Goal: Transaction & Acquisition: Purchase product/service

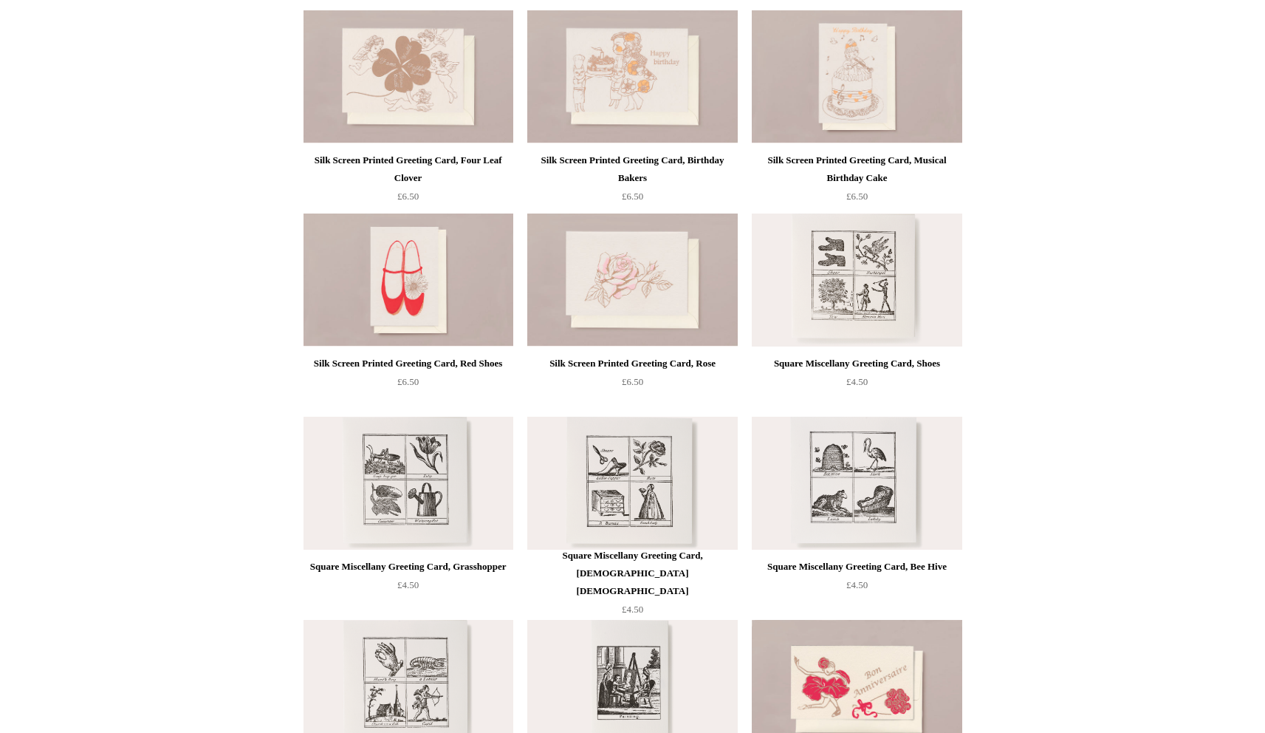
scroll to position [1817, 0]
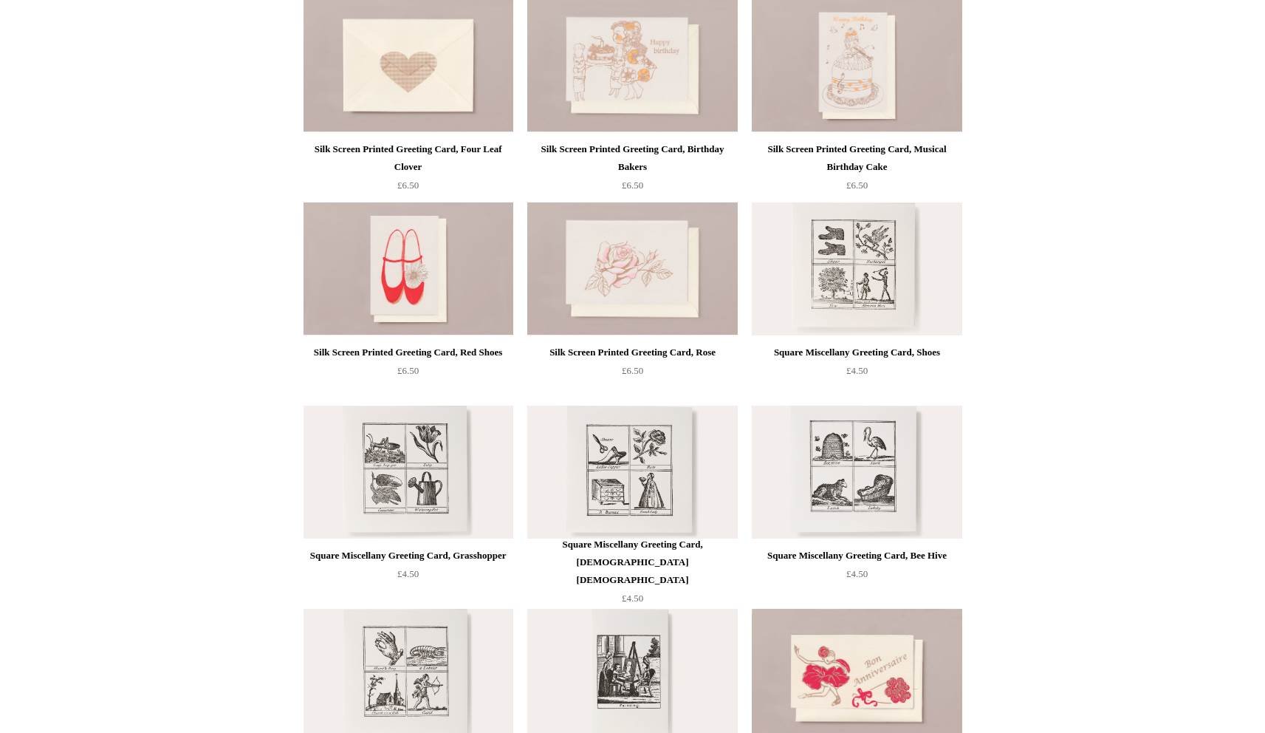
click at [433, 58] on img at bounding box center [408, 65] width 210 height 133
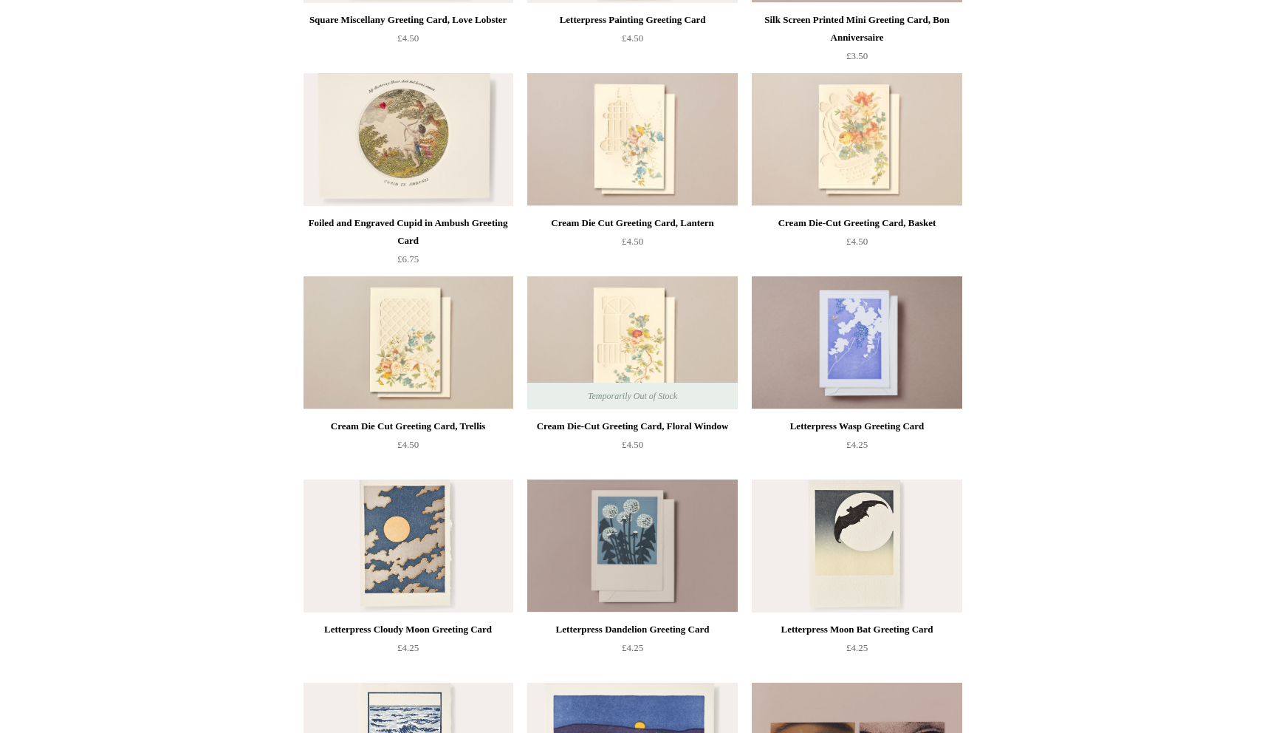
scroll to position [2556, 0]
click at [381, 225] on div "Foiled and Engraved Cupid in Ambush Greeting Card" at bounding box center [408, 230] width 202 height 35
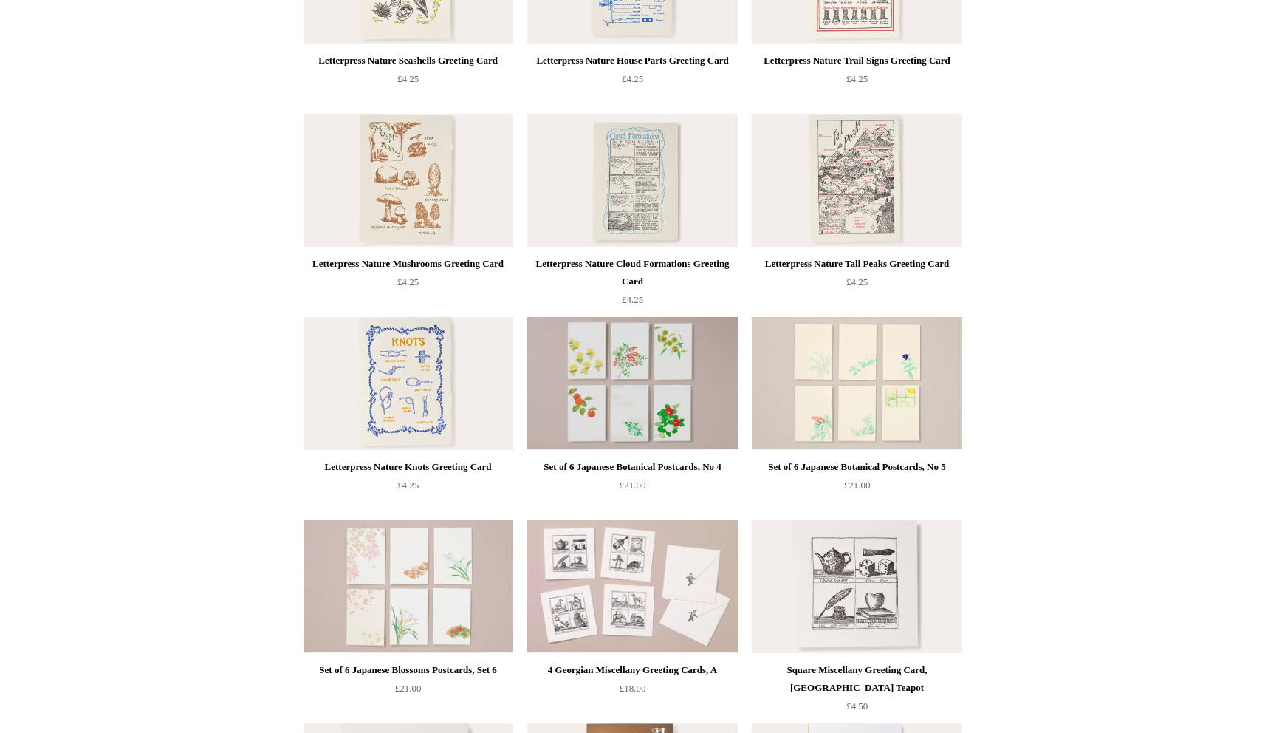
scroll to position [0, 0]
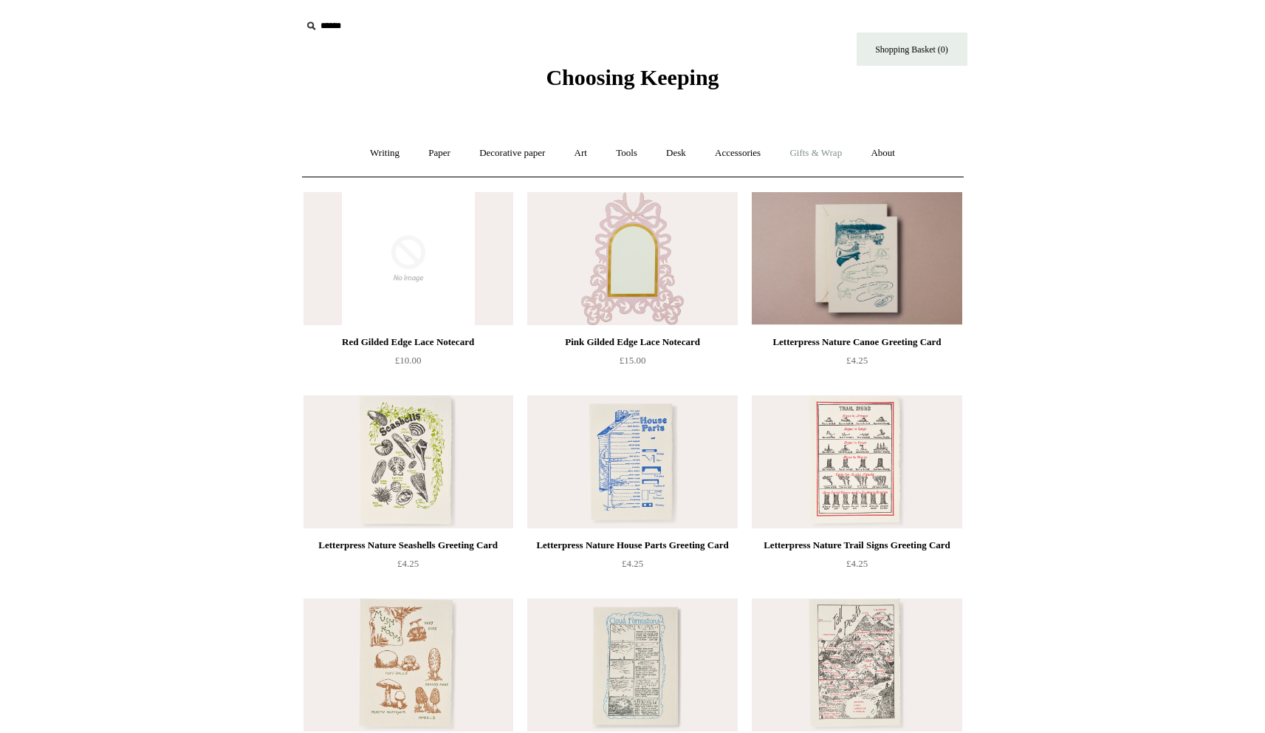
click at [815, 153] on link "Gifts & Wrap +" at bounding box center [815, 153] width 79 height 39
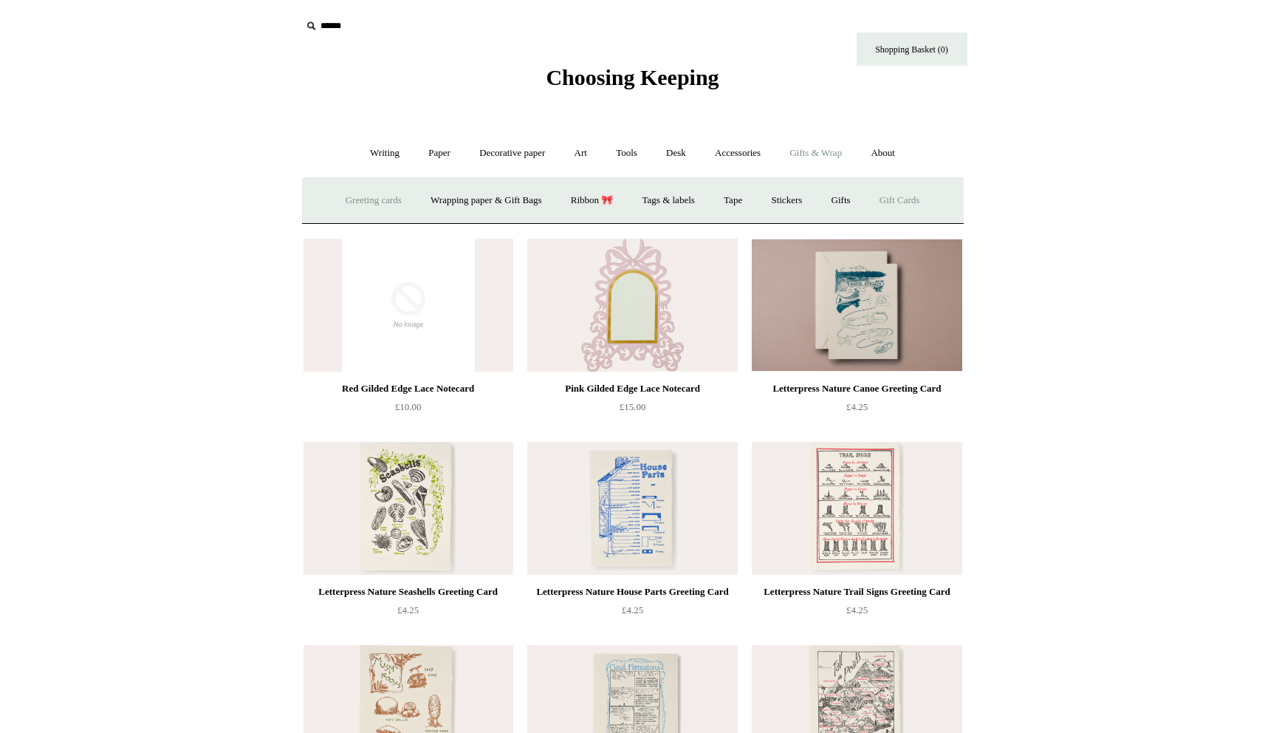
click at [896, 197] on link "Gift Cards" at bounding box center [899, 200] width 67 height 39
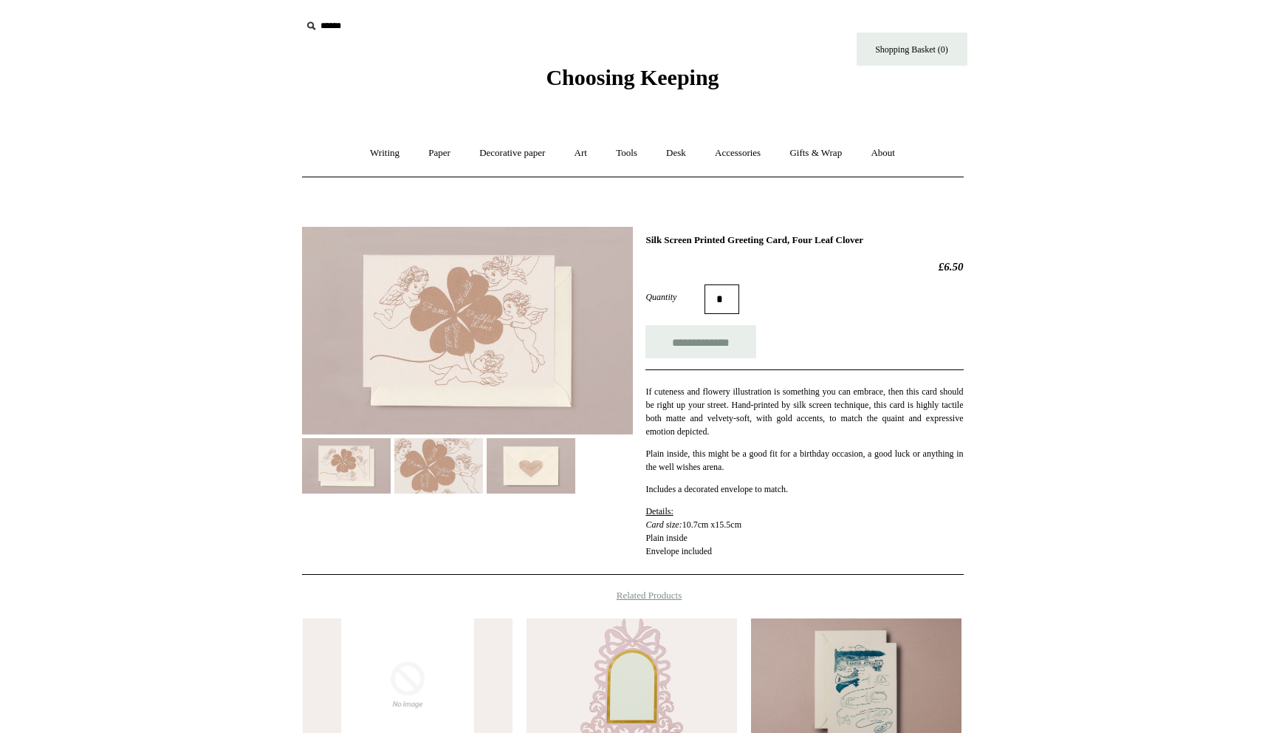
click at [531, 353] on img at bounding box center [467, 331] width 331 height 208
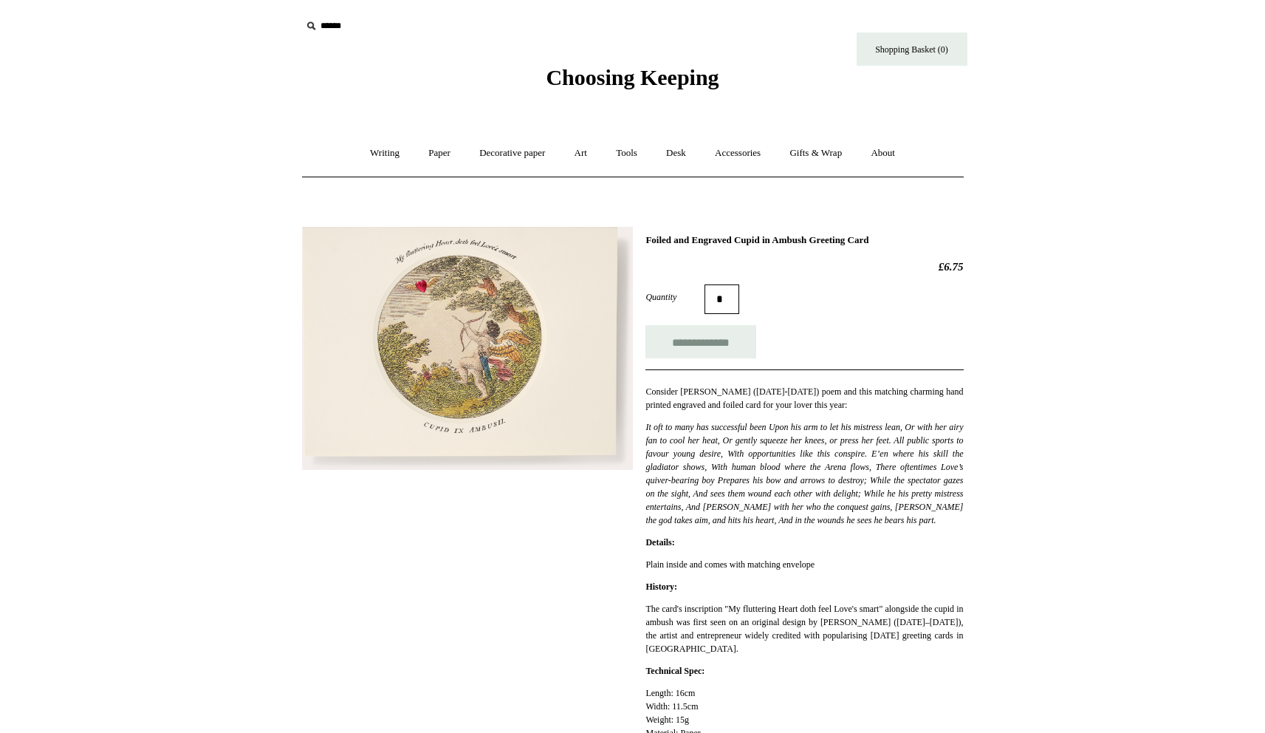
click at [518, 288] on img at bounding box center [467, 349] width 331 height 244
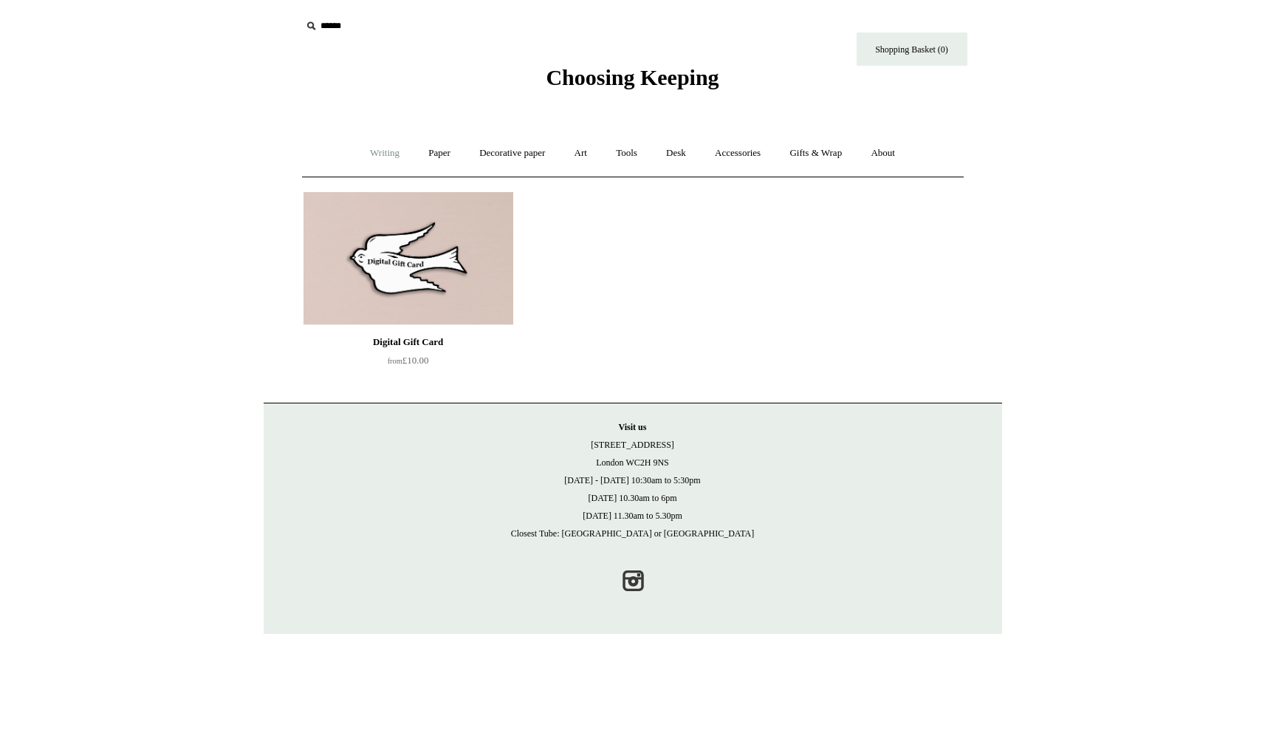
click at [374, 156] on link "Writing +" at bounding box center [385, 153] width 56 height 39
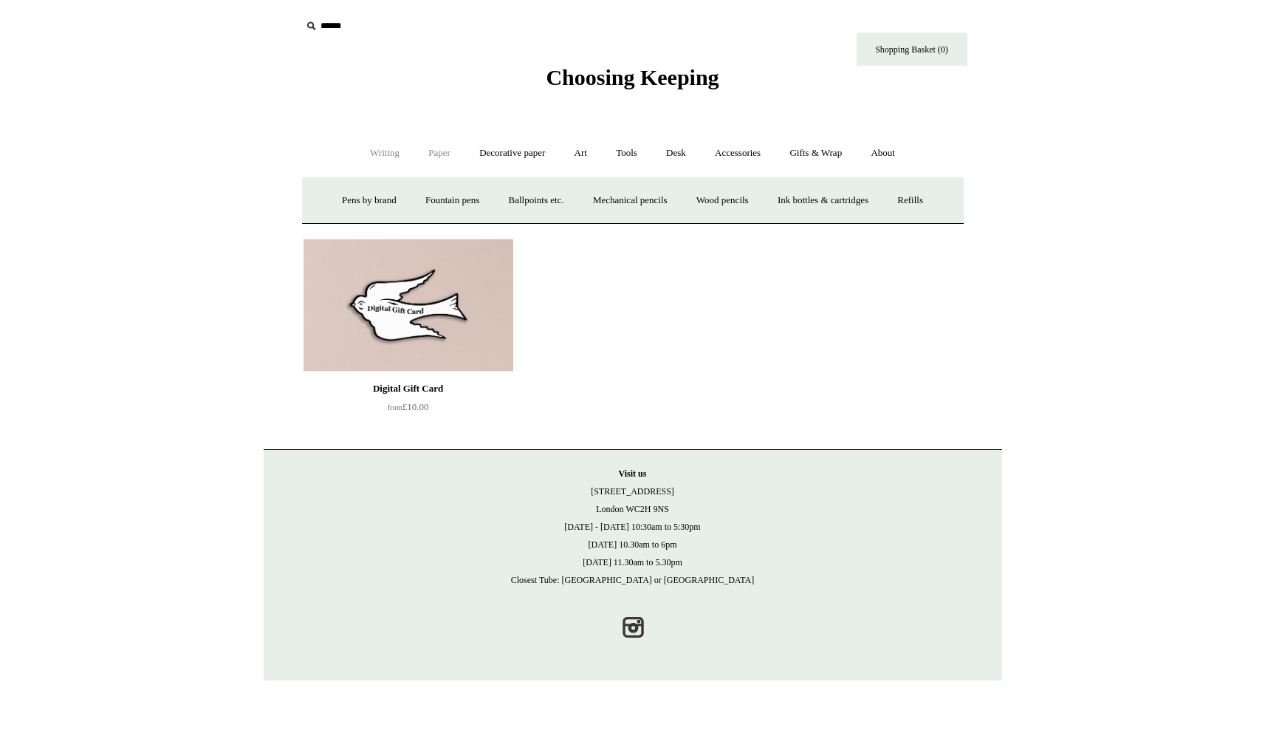
click at [423, 148] on link "Paper +" at bounding box center [439, 153] width 49 height 39
click at [704, 193] on link "Greeting cards +" at bounding box center [692, 200] width 83 height 39
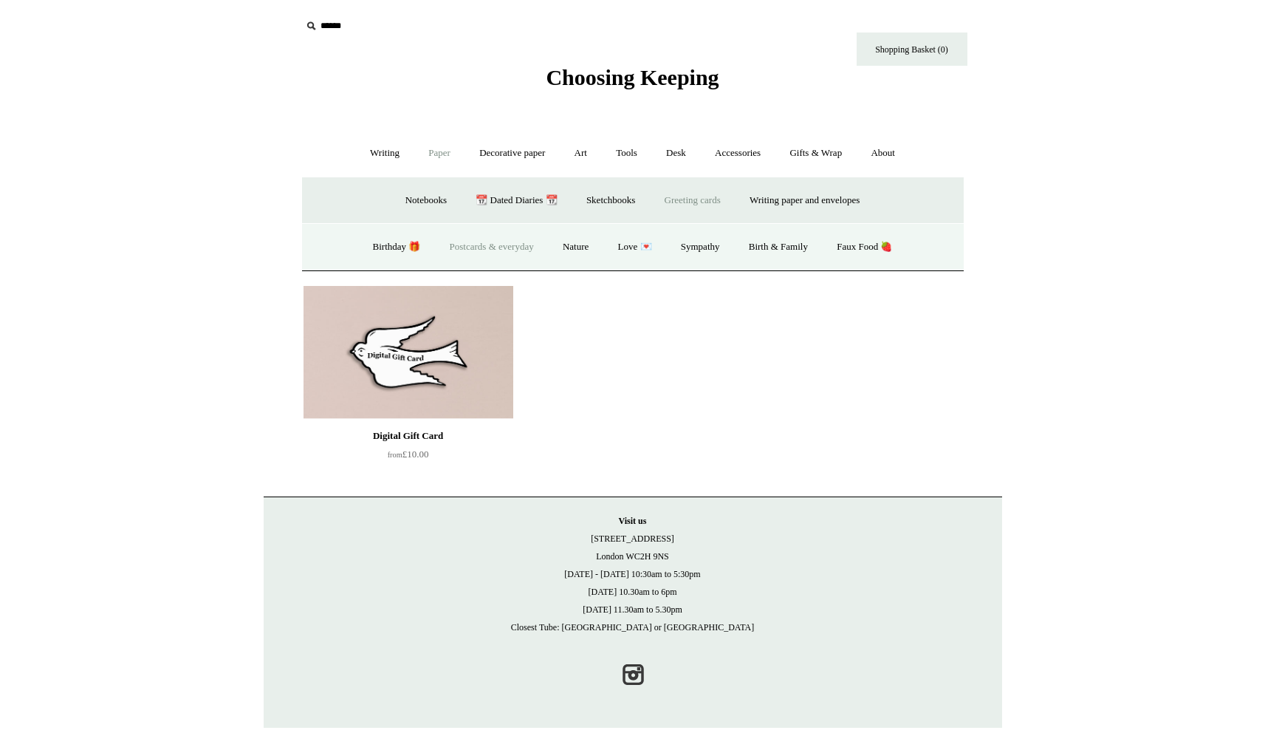
click at [477, 253] on link "Postcards & everyday" at bounding box center [491, 246] width 111 height 39
click at [628, 249] on link "Love 💌" at bounding box center [635, 246] width 61 height 39
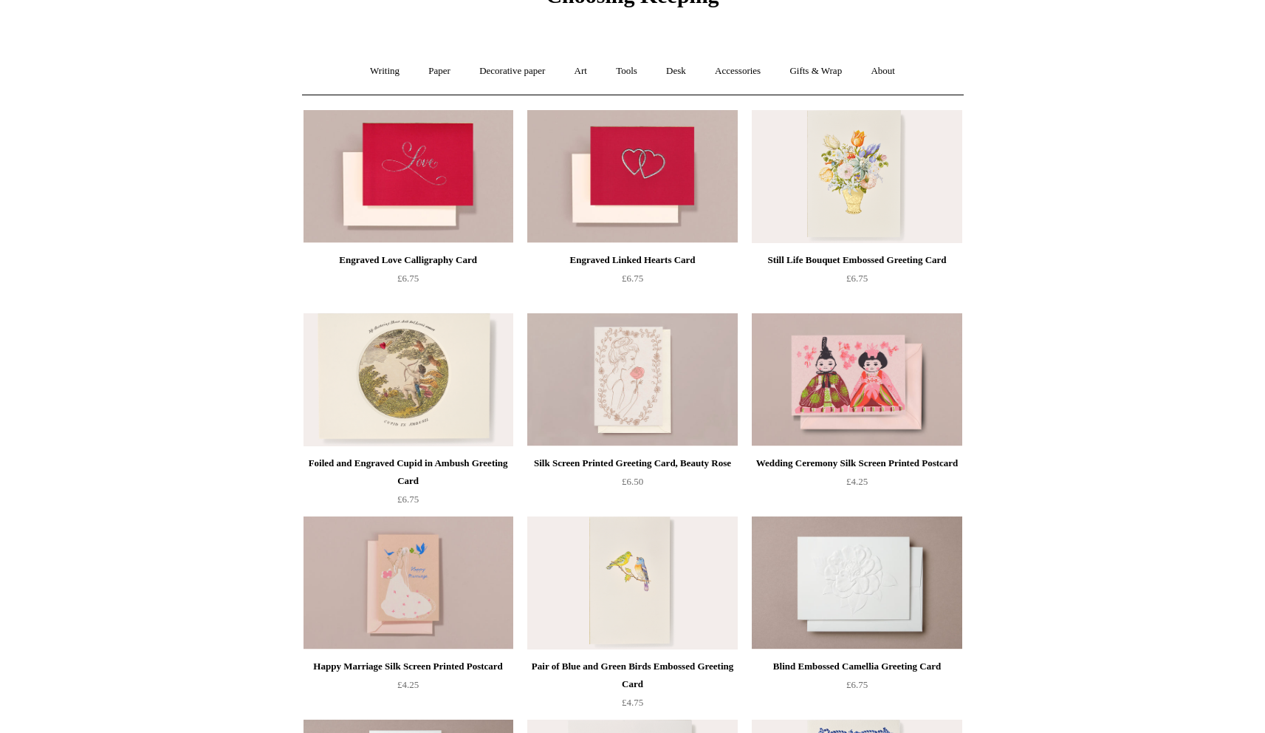
scroll to position [83, 0]
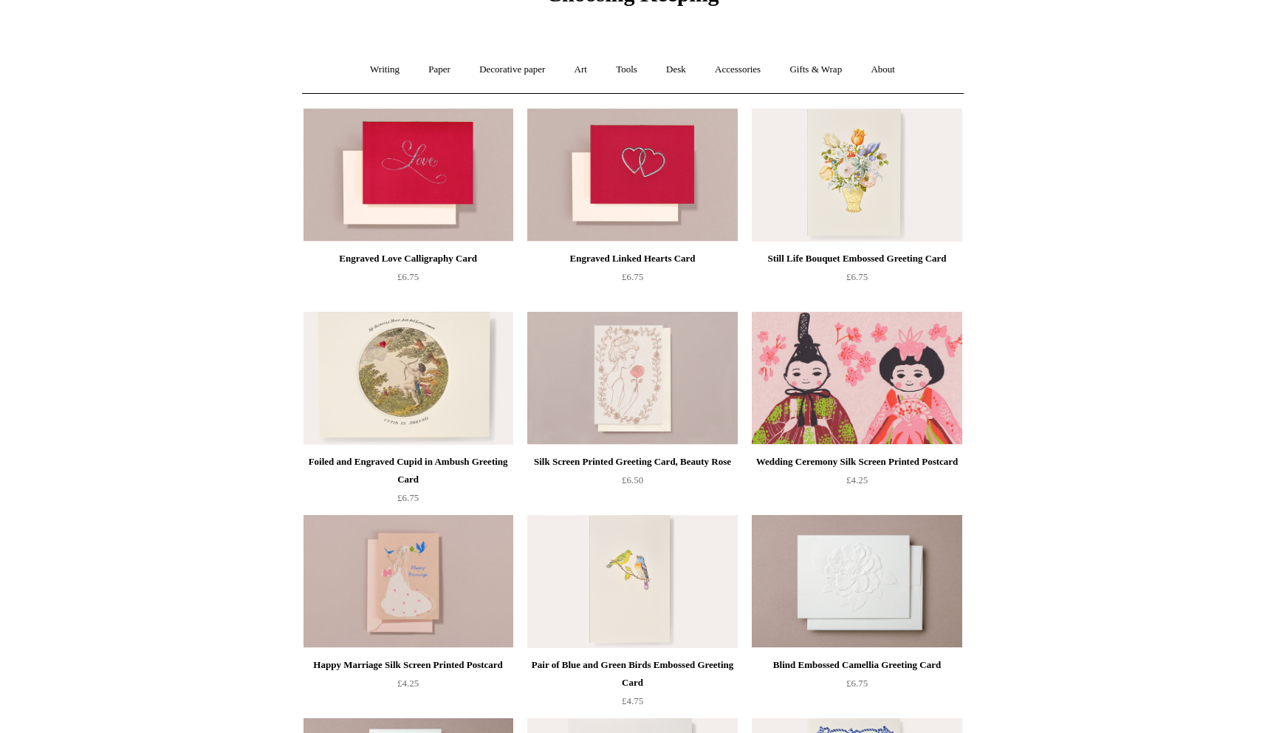
click at [880, 349] on img at bounding box center [857, 378] width 210 height 133
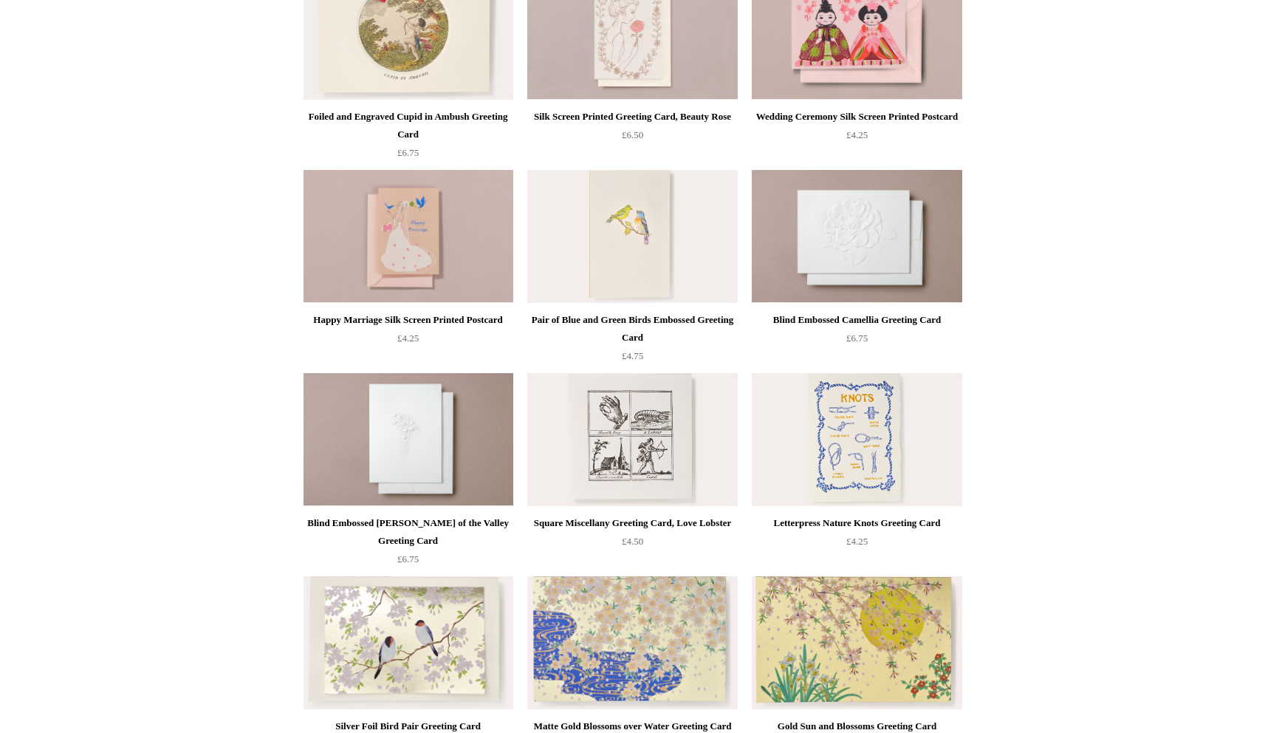
scroll to position [431, 0]
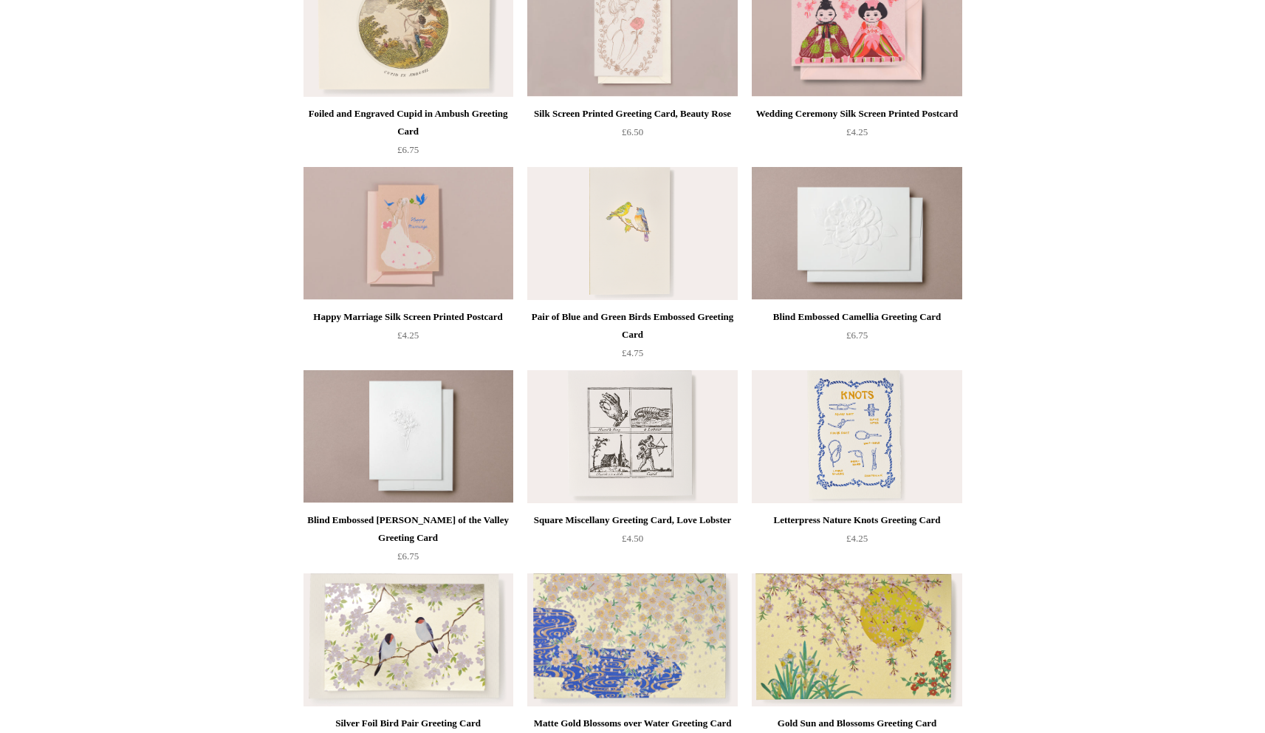
click at [605, 457] on img at bounding box center [632, 436] width 210 height 133
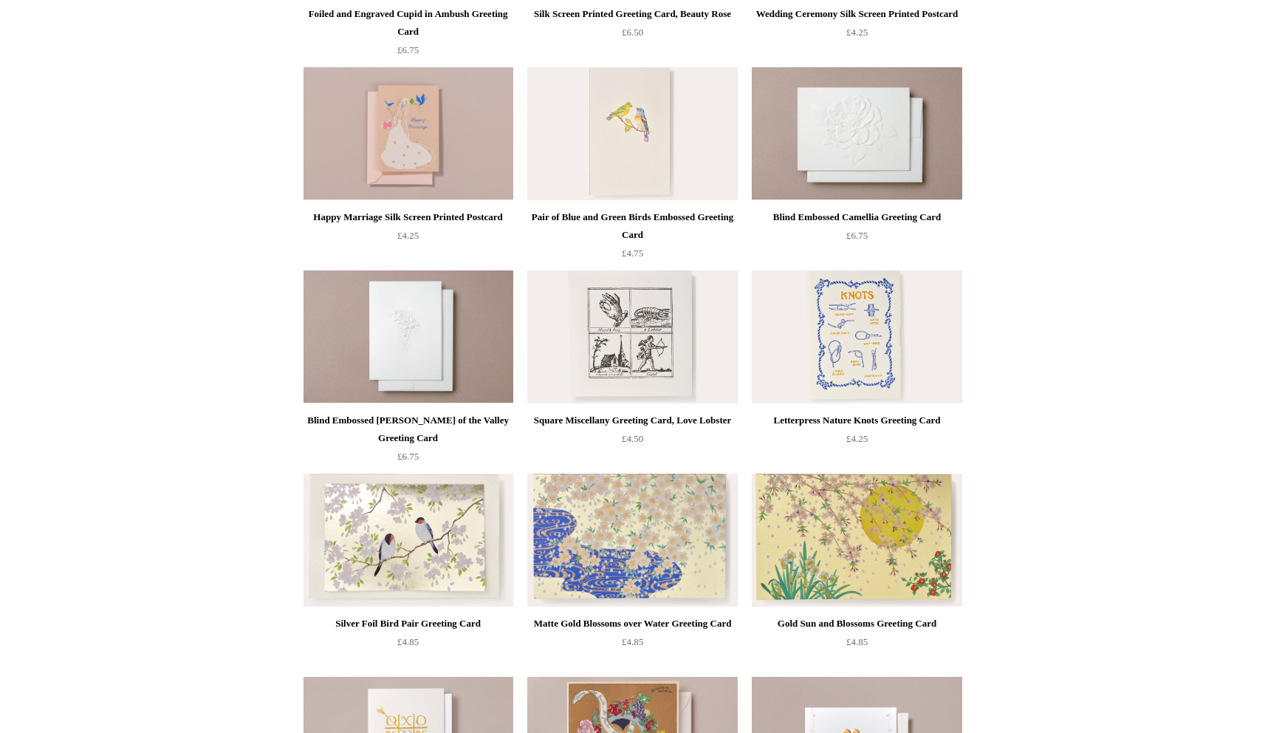
scroll to position [490, 0]
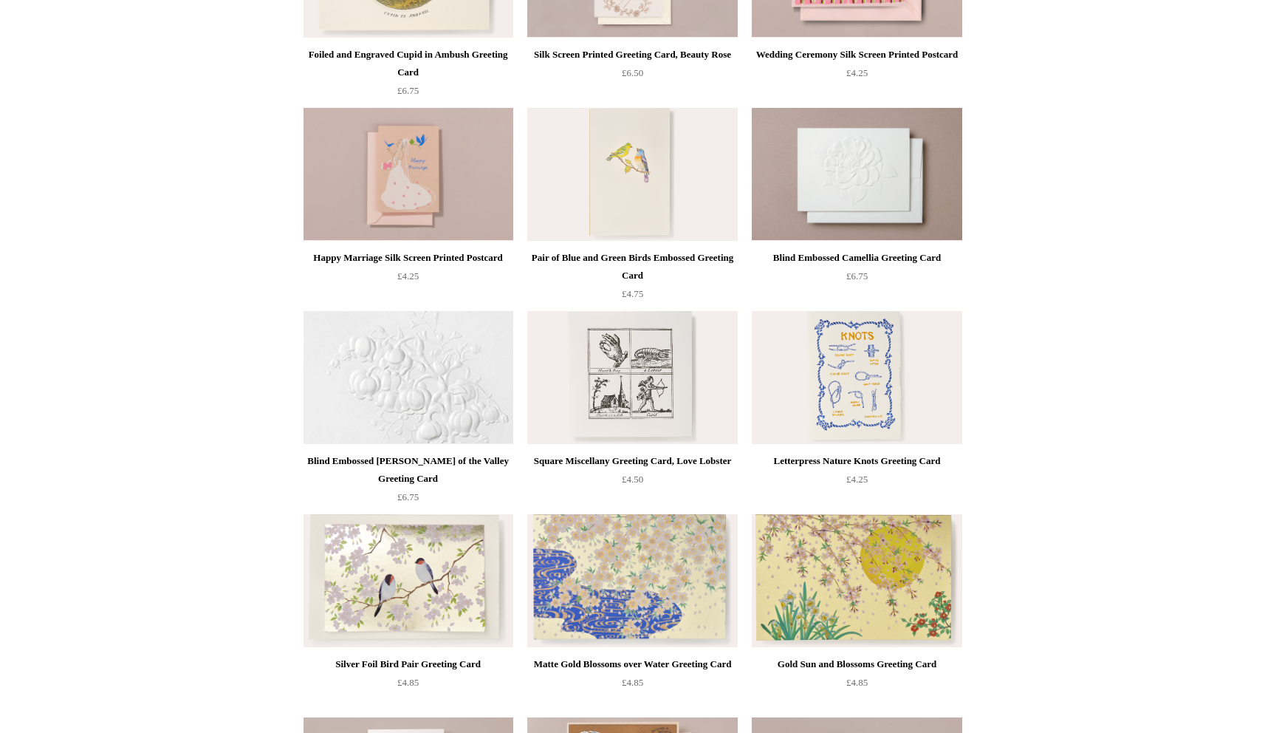
click at [363, 382] on img at bounding box center [408, 377] width 210 height 133
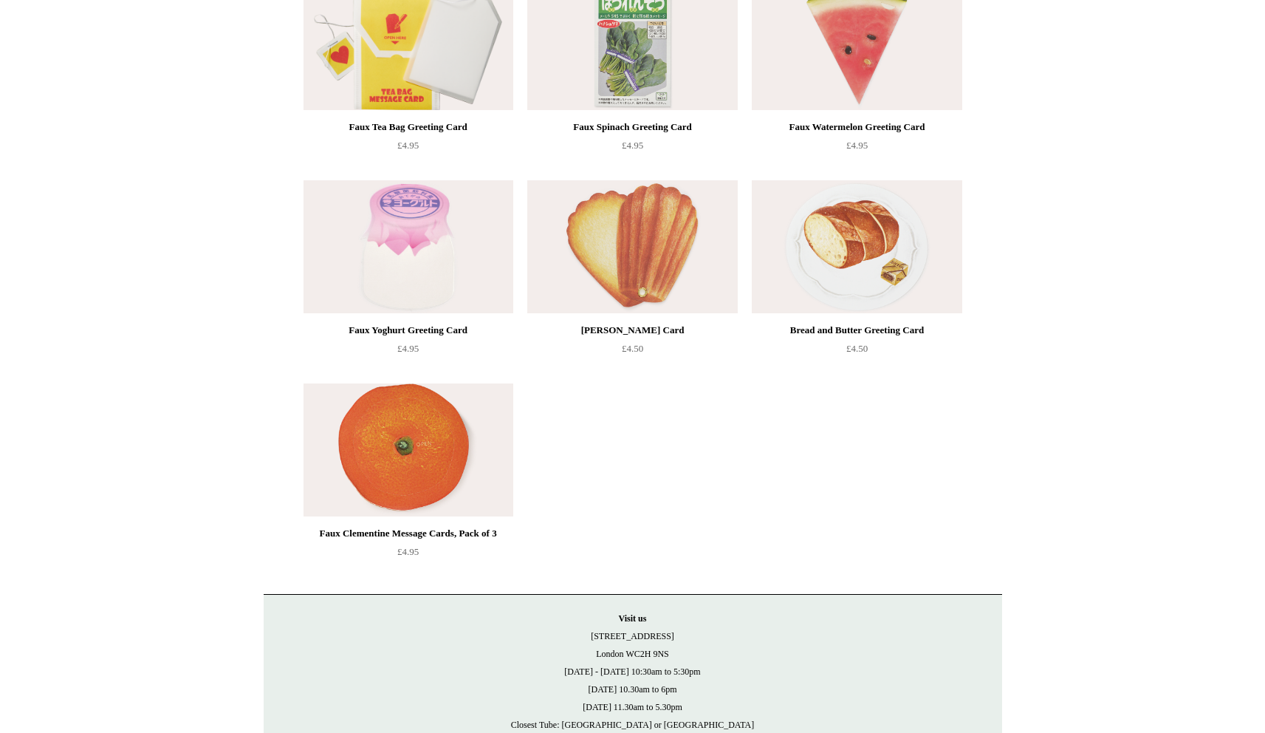
scroll to position [1729, 0]
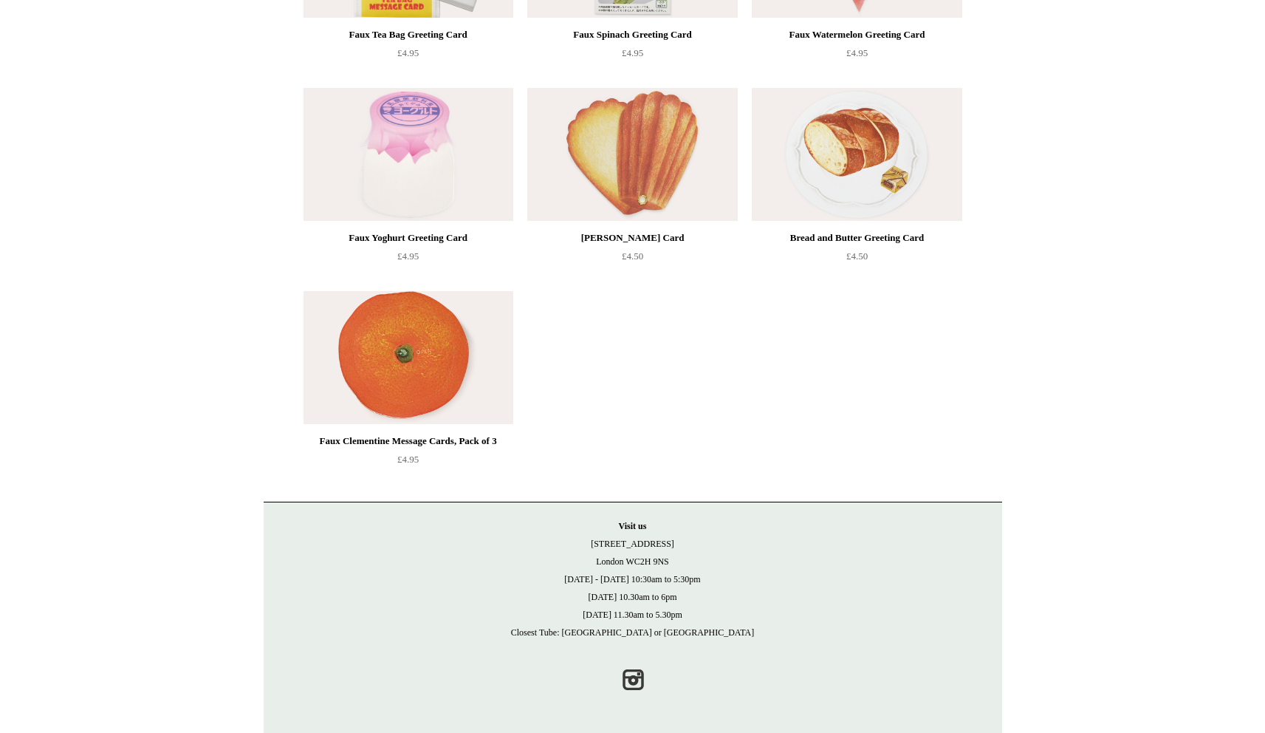
click at [659, 175] on img at bounding box center [632, 154] width 210 height 133
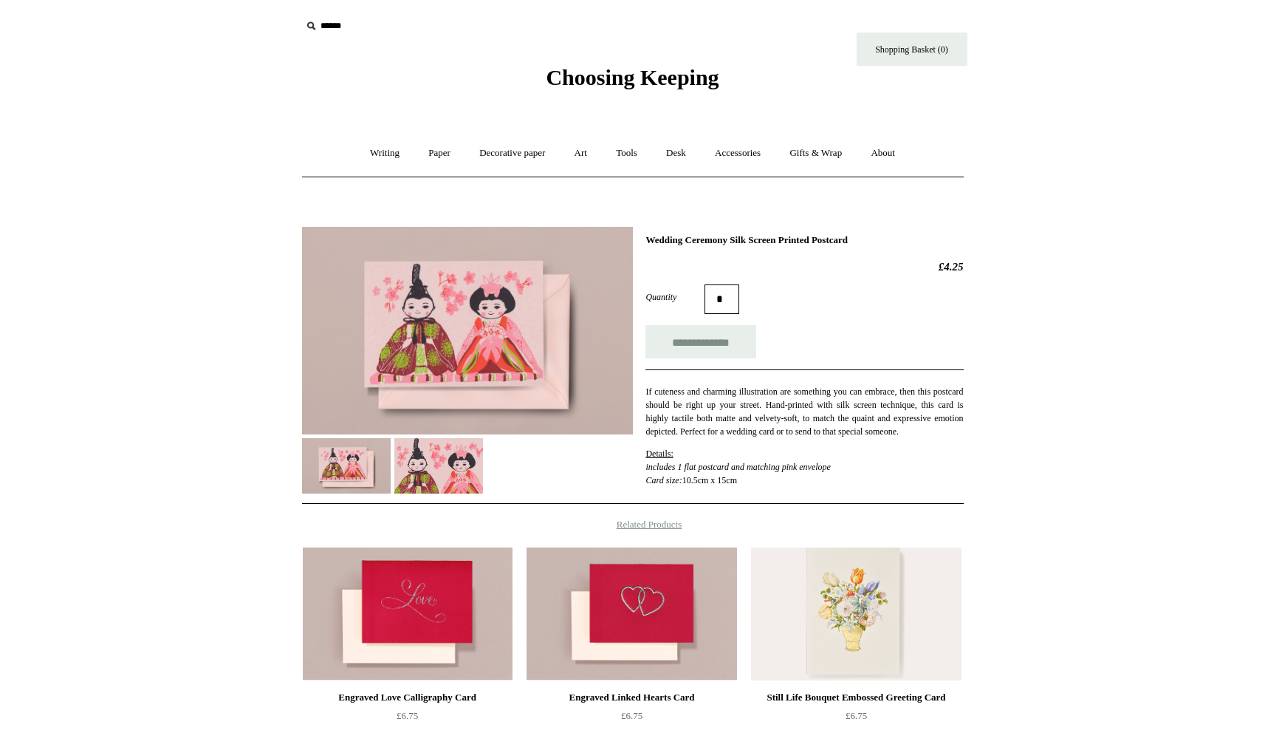
click at [495, 344] on img at bounding box center [467, 331] width 331 height 208
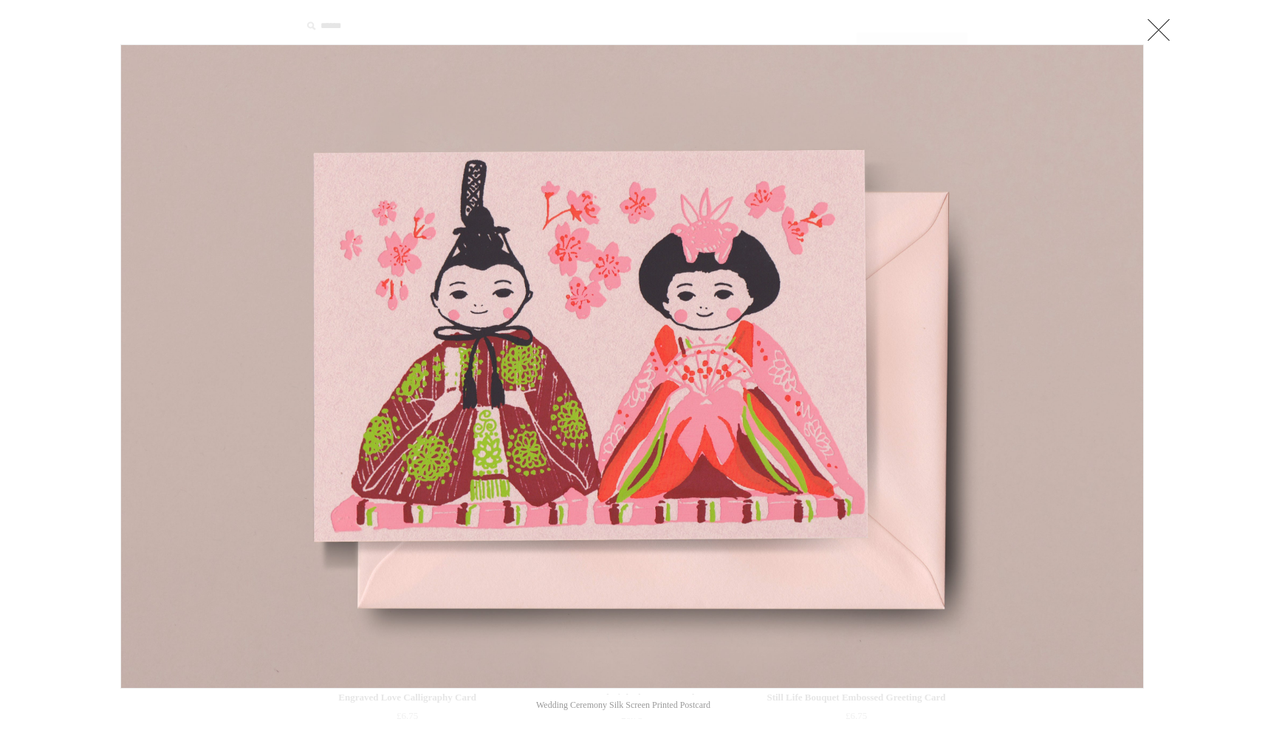
click at [1162, 30] on link at bounding box center [1159, 30] width 30 height 30
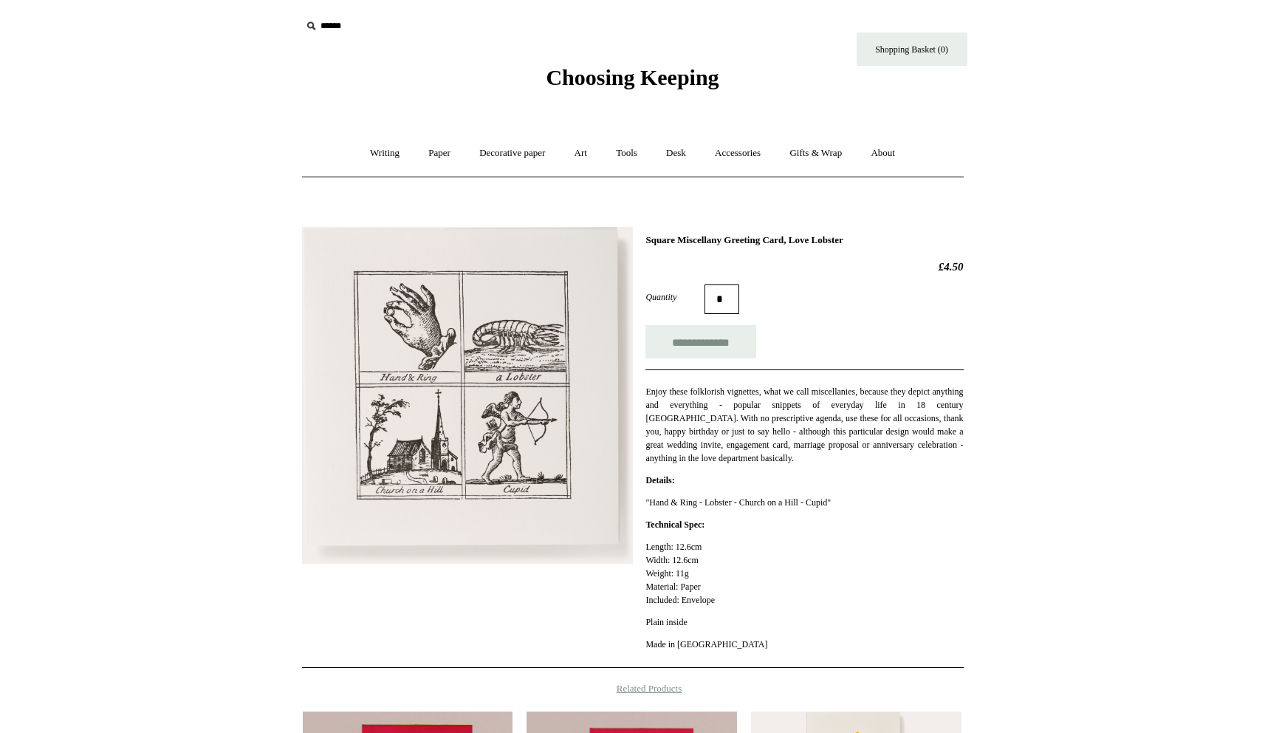
click at [451, 386] on img at bounding box center [467, 395] width 331 height 337
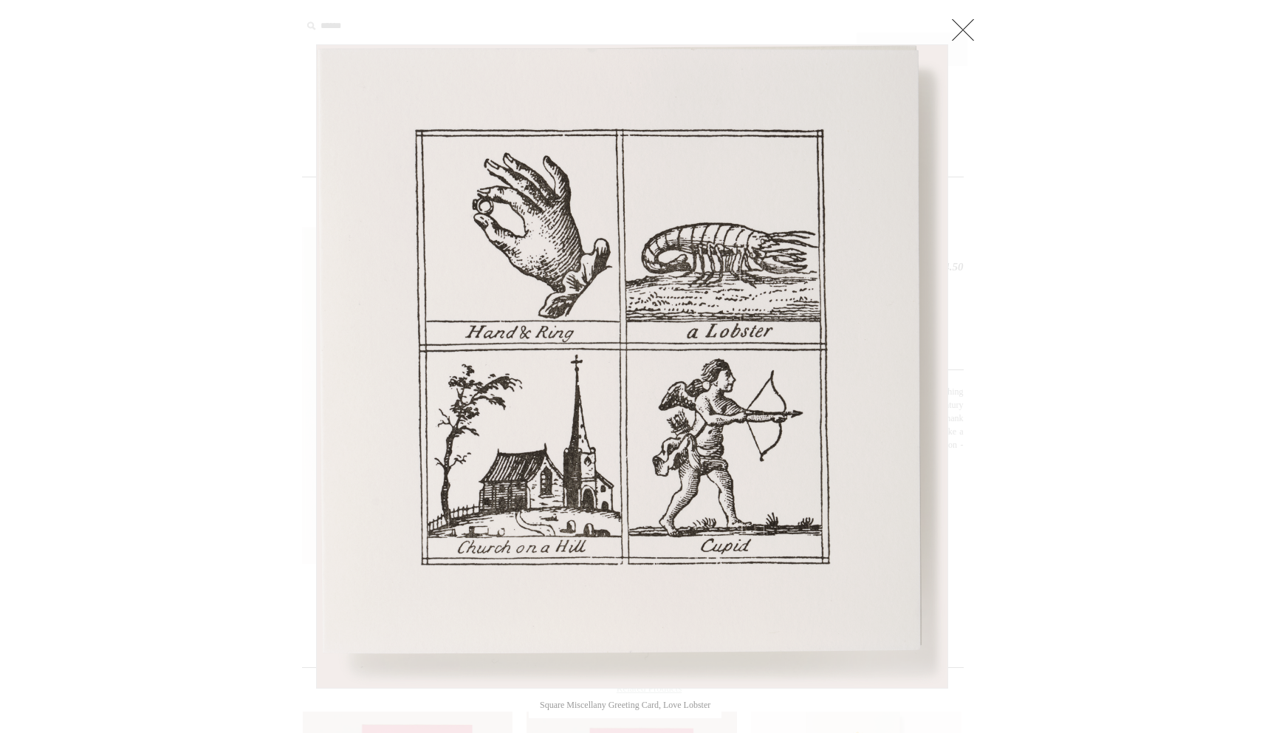
click at [975, 38] on link at bounding box center [963, 30] width 30 height 30
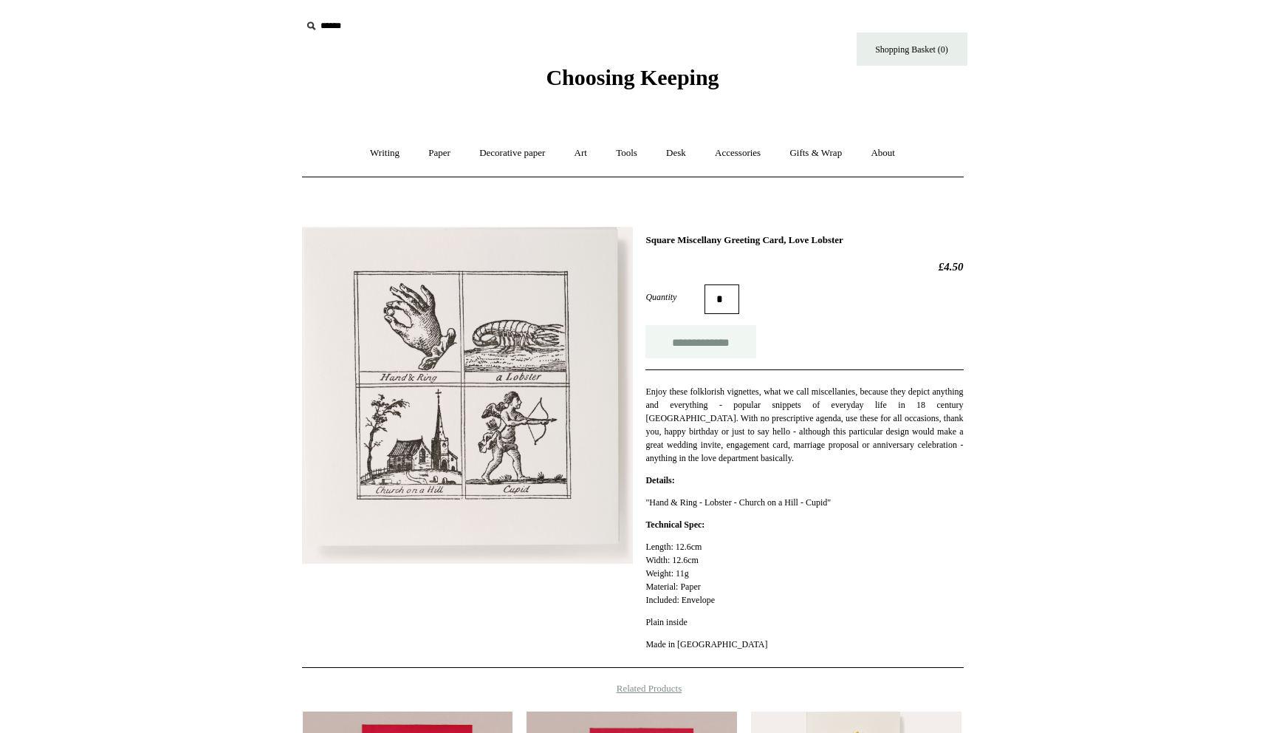
click at [735, 346] on input "**********" at bounding box center [700, 341] width 111 height 33
type input "**********"
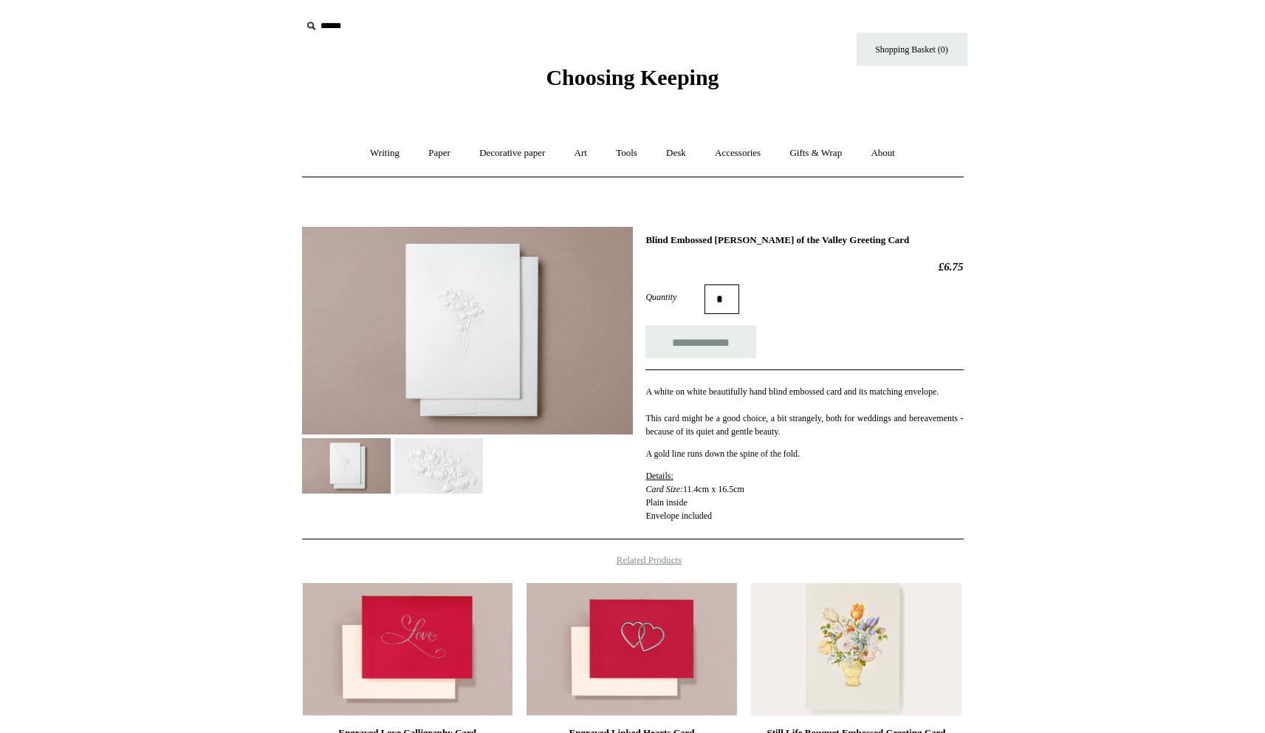
click at [433, 460] on img at bounding box center [438, 465] width 89 height 55
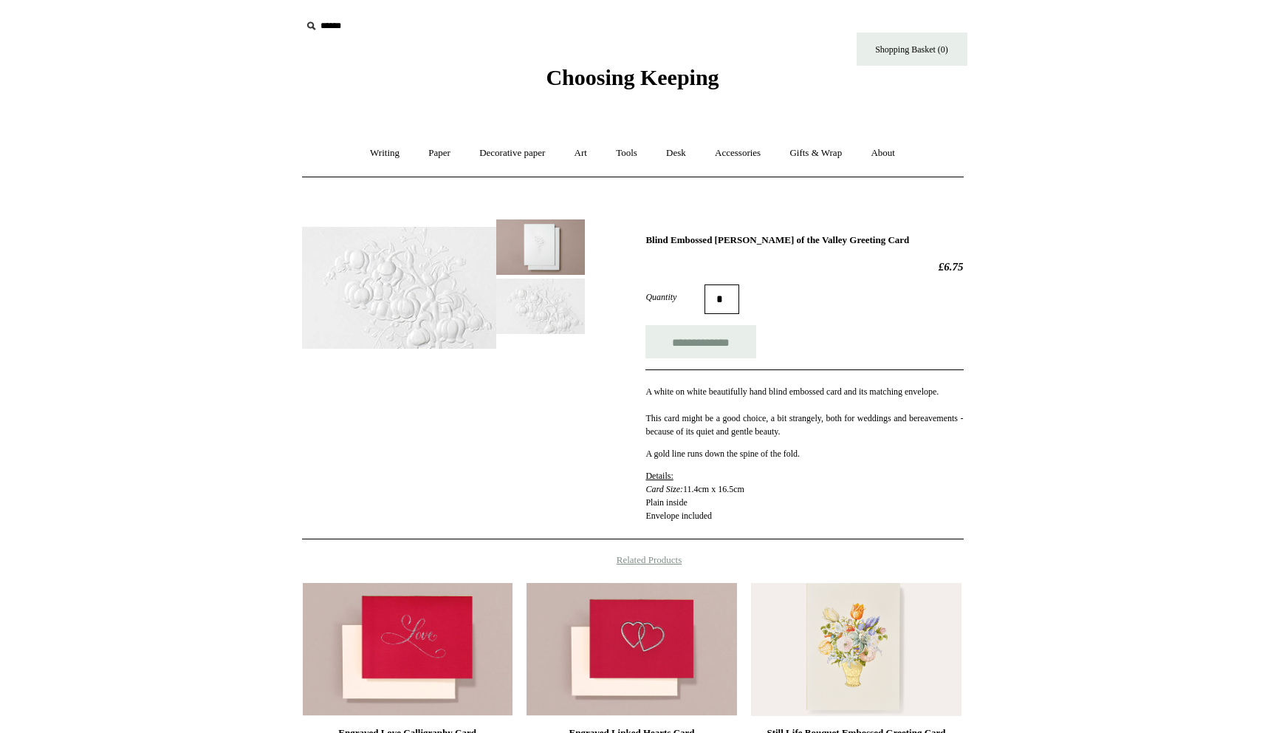
click at [490, 321] on img at bounding box center [399, 288] width 194 height 122
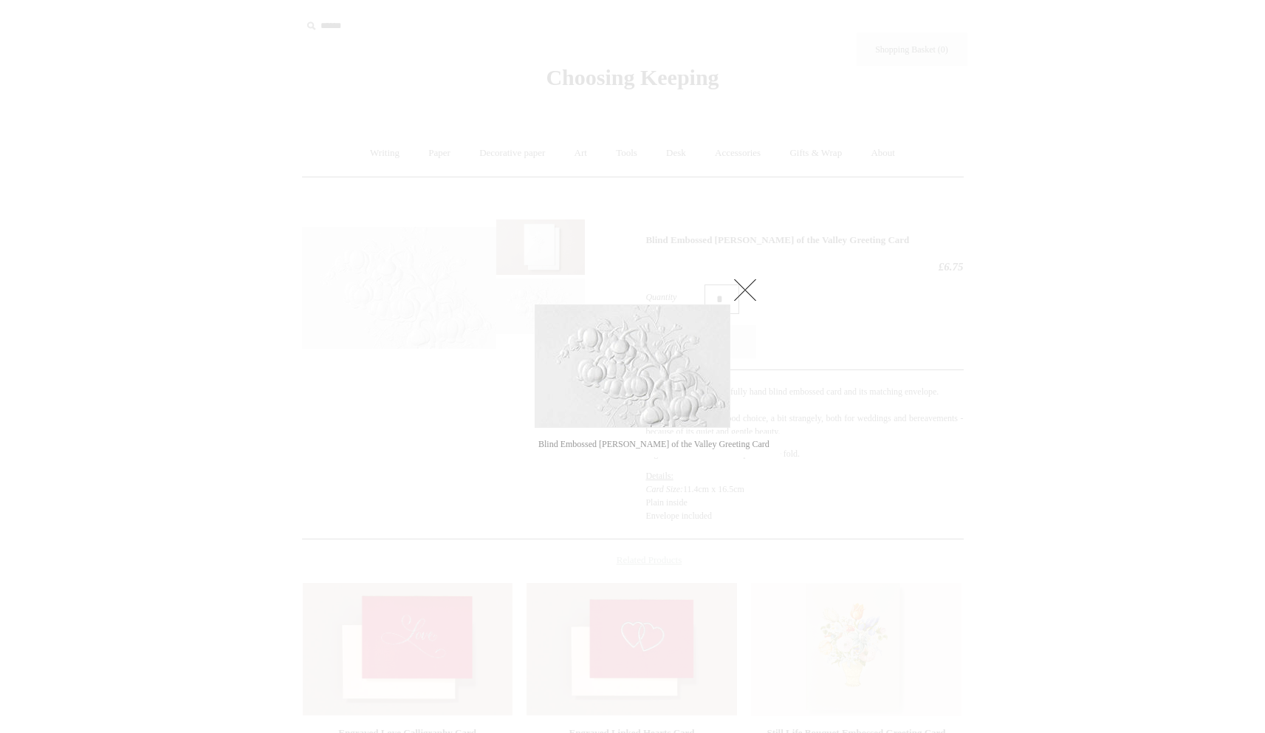
click at [764, 267] on div at bounding box center [632, 512] width 1265 height 1024
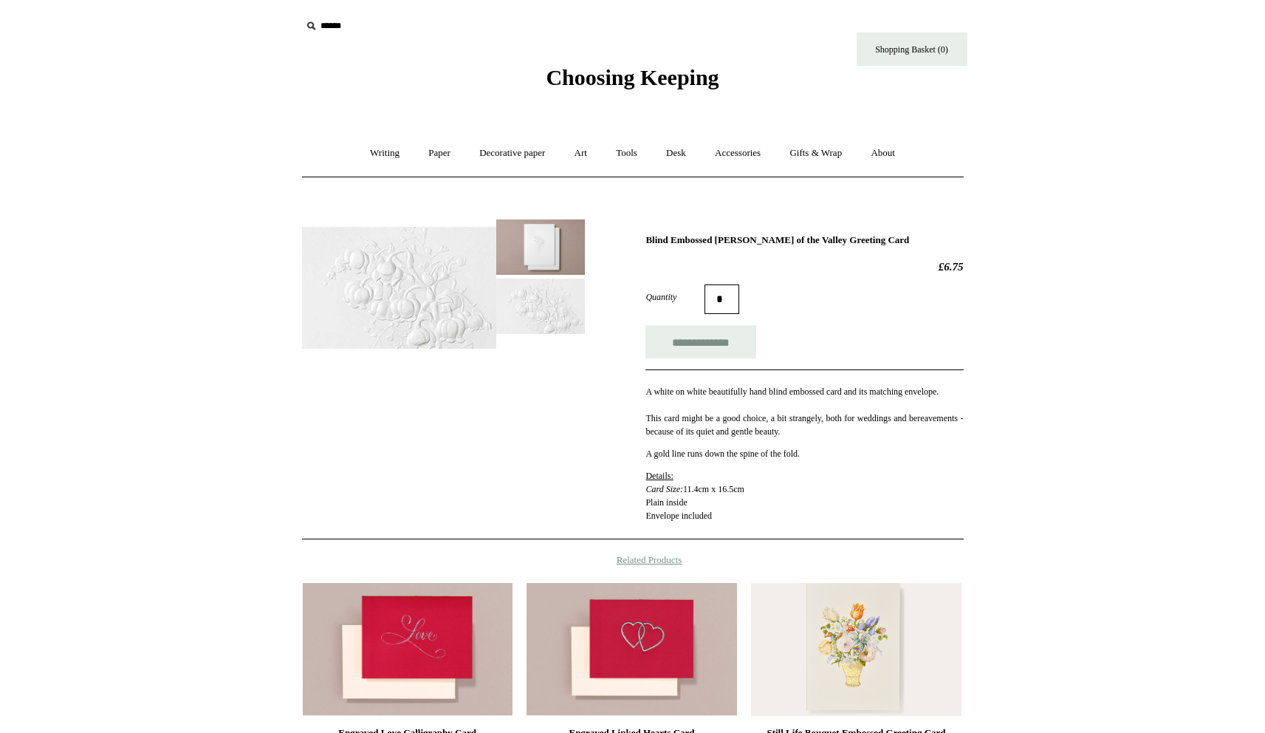
click at [540, 244] on img at bounding box center [540, 246] width 89 height 55
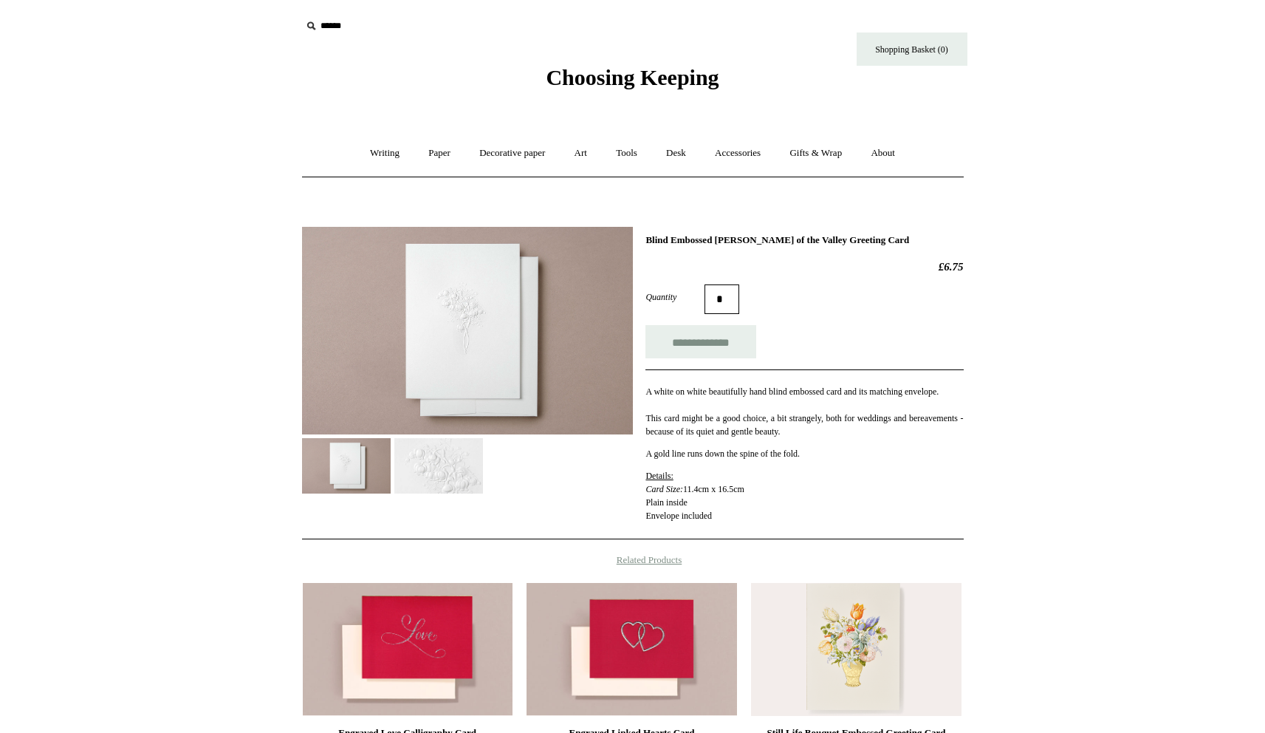
click at [518, 266] on img at bounding box center [467, 331] width 331 height 208
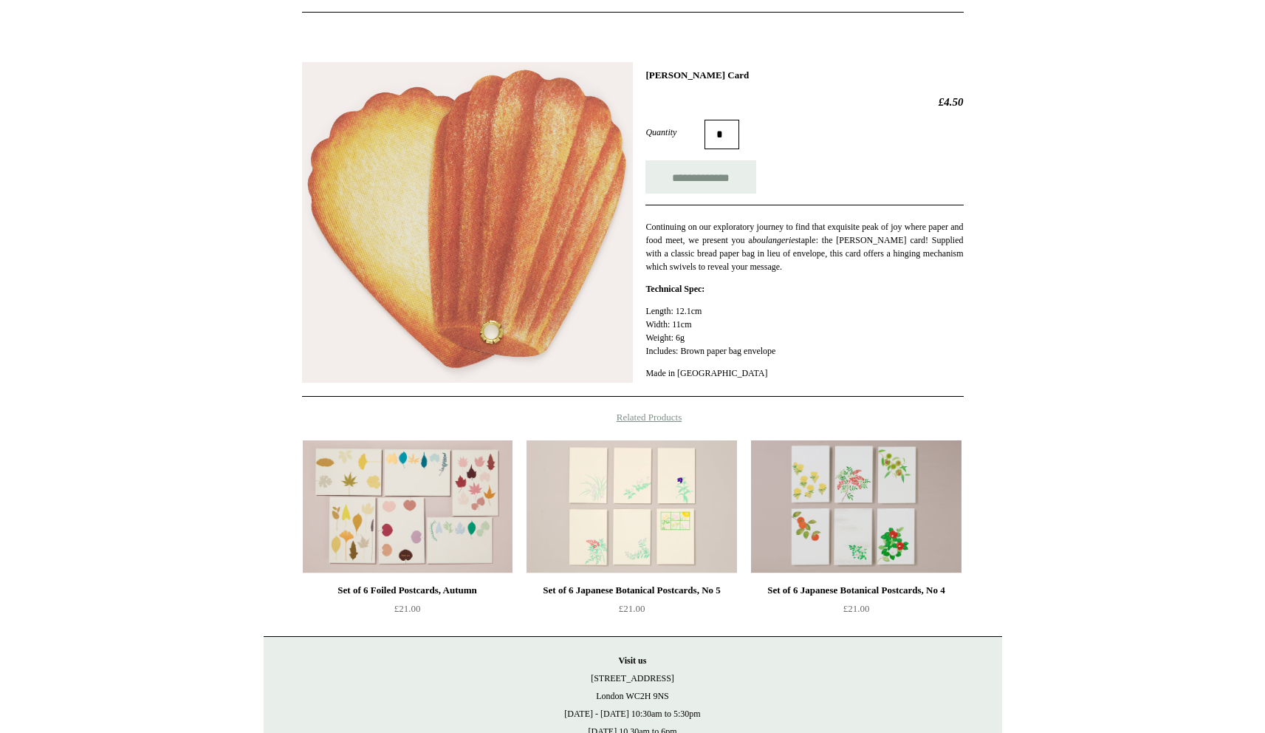
scroll to position [145, 0]
